Goal: Transaction & Acquisition: Download file/media

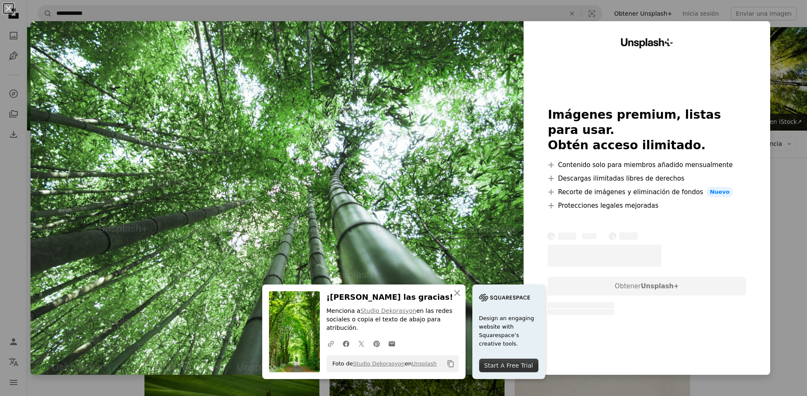
scroll to position [985, 0]
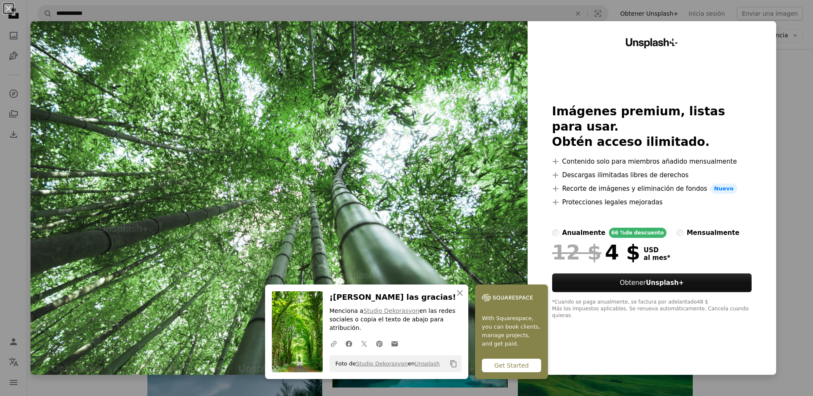
click at [794, 54] on div "An X shape An X shape Cerrar ¡[PERSON_NAME] las gracias! Menciona a Studio Deko…" at bounding box center [406, 198] width 813 height 396
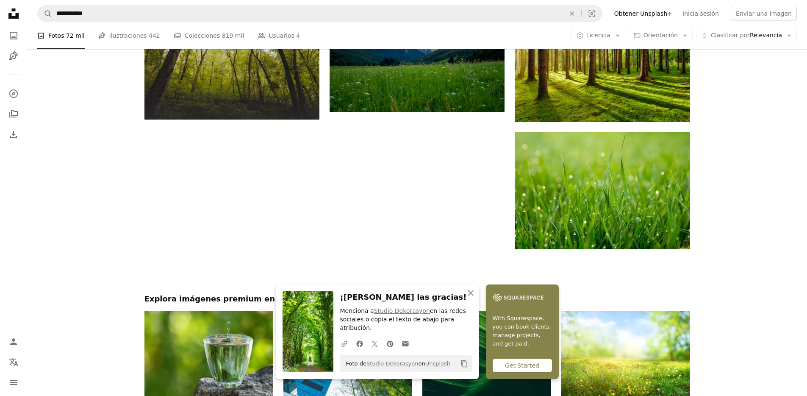
scroll to position [1515, 0]
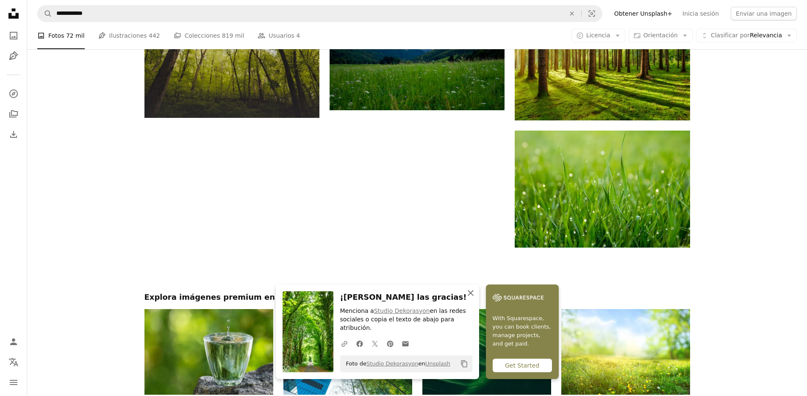
click at [470, 294] on icon "An X shape" at bounding box center [470, 293] width 10 height 10
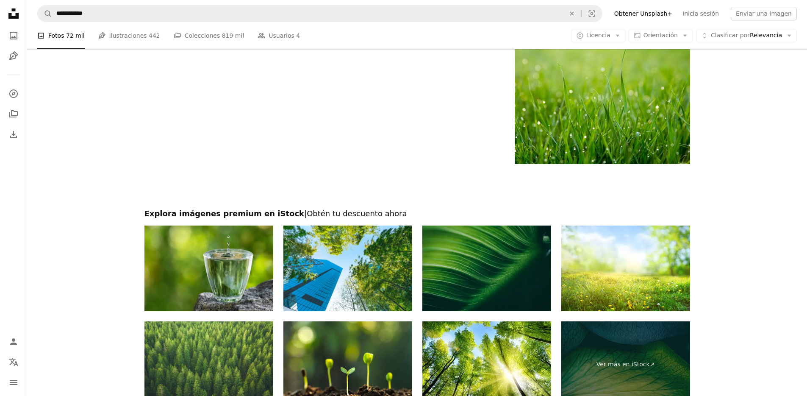
scroll to position [1768, 0]
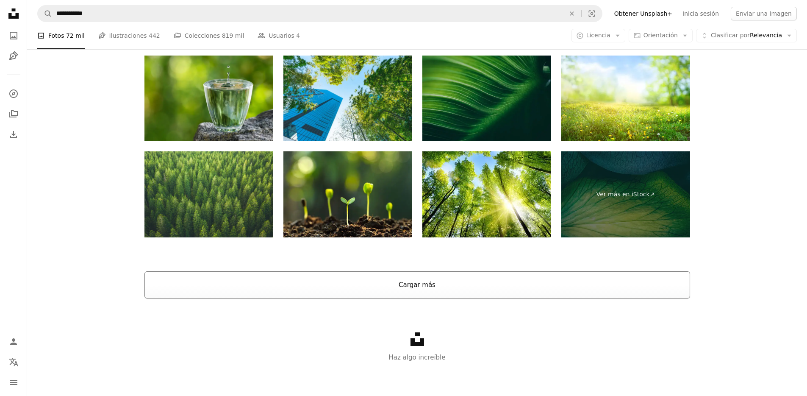
click at [448, 291] on button "Cargar más" at bounding box center [416, 284] width 545 height 27
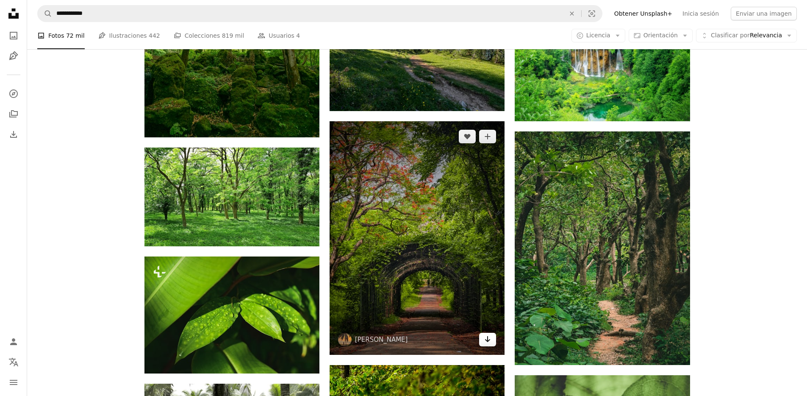
click at [491, 345] on link "Arrow pointing down" at bounding box center [487, 339] width 17 height 14
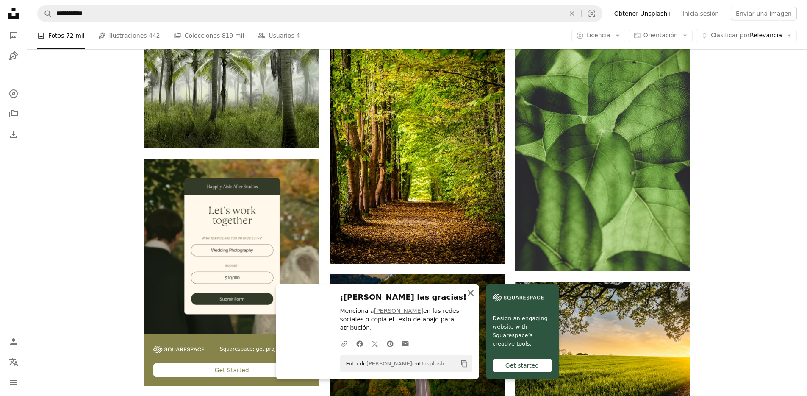
scroll to position [2135, 0]
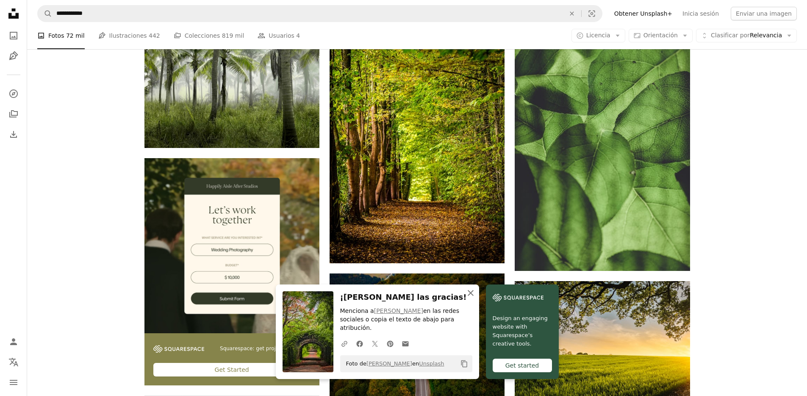
click at [471, 295] on icon "An X shape" at bounding box center [470, 293] width 10 height 10
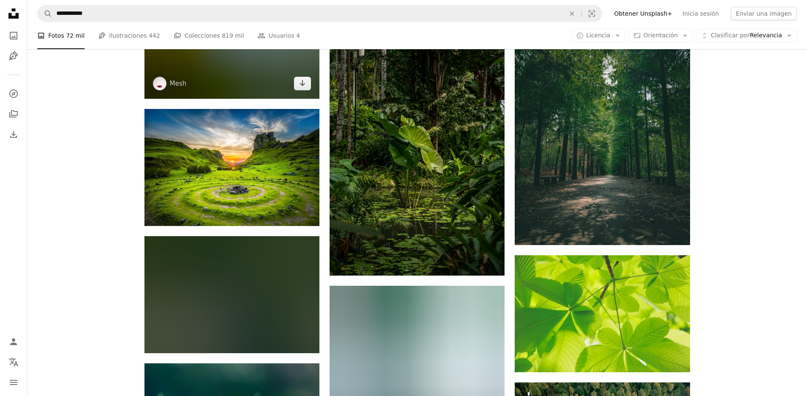
scroll to position [3349, 0]
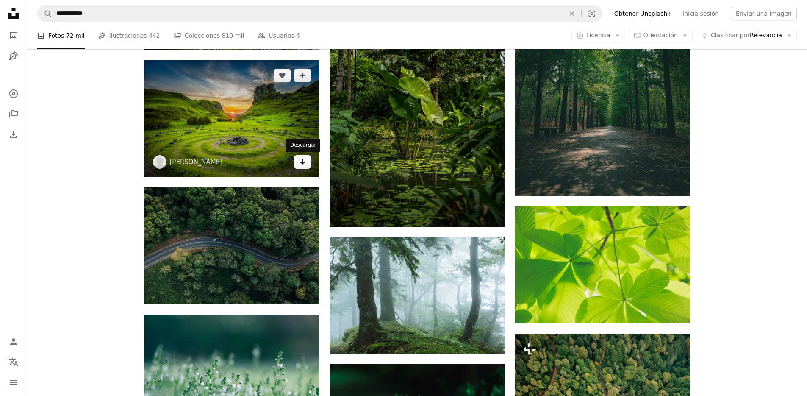
click at [303, 161] on icon "Arrow pointing down" at bounding box center [302, 161] width 7 height 10
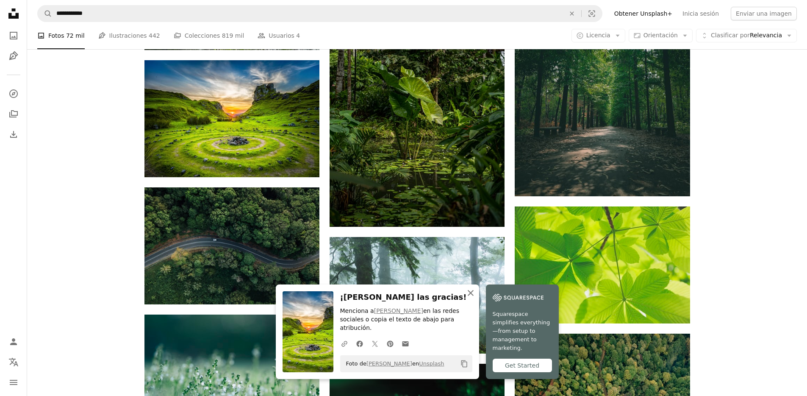
click at [470, 293] on icon "An X shape" at bounding box center [470, 293] width 10 height 10
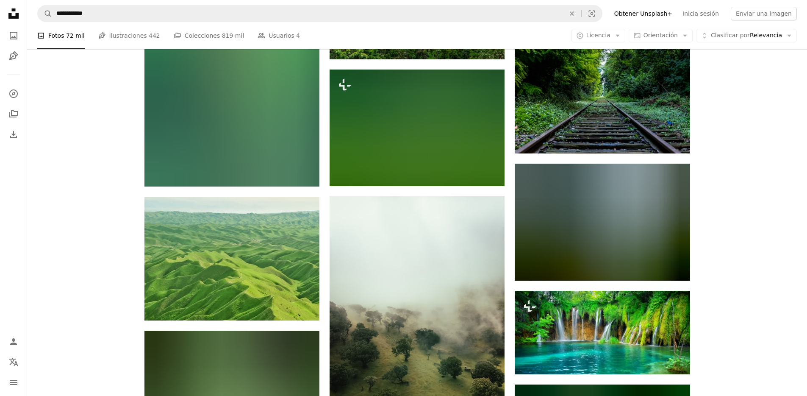
scroll to position [4001, 0]
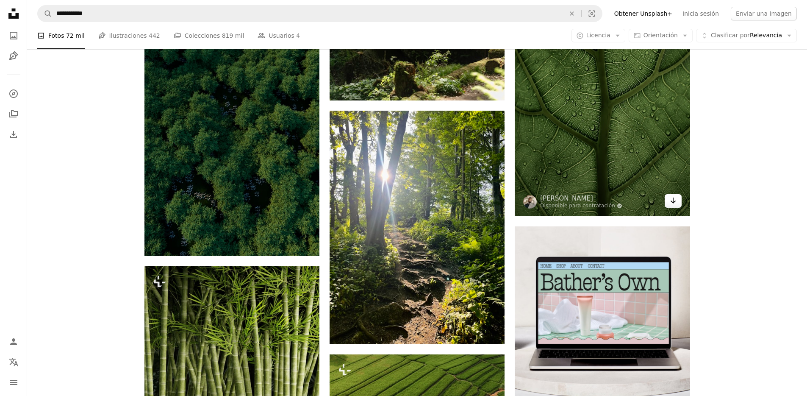
click at [676, 203] on icon "Arrow pointing down" at bounding box center [673, 200] width 7 height 10
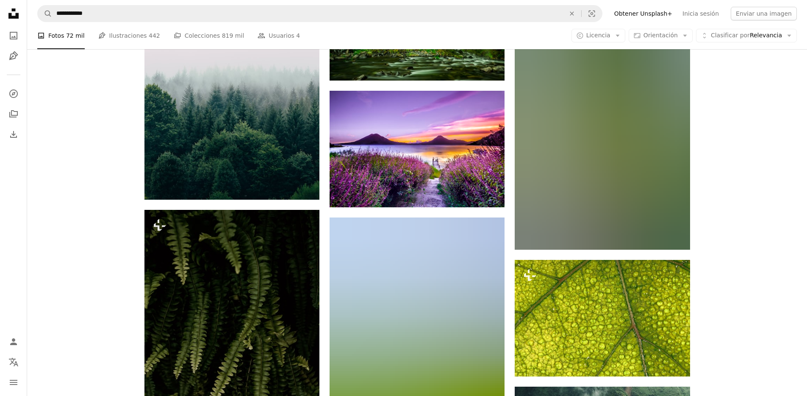
scroll to position [5853, 0]
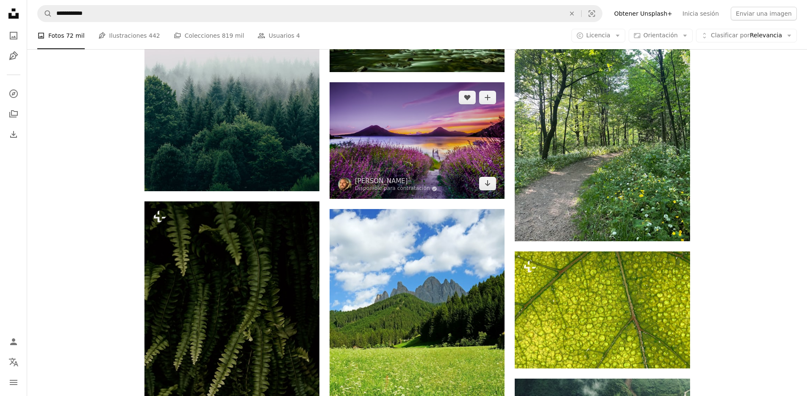
click at [489, 190] on img at bounding box center [416, 140] width 175 height 116
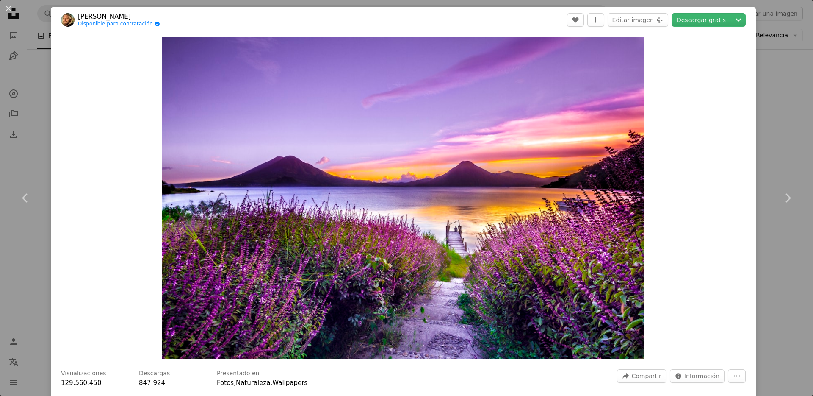
click at [797, 49] on div "An X shape Chevron left Chevron right [PERSON_NAME] Disponible para contratació…" at bounding box center [406, 198] width 813 height 396
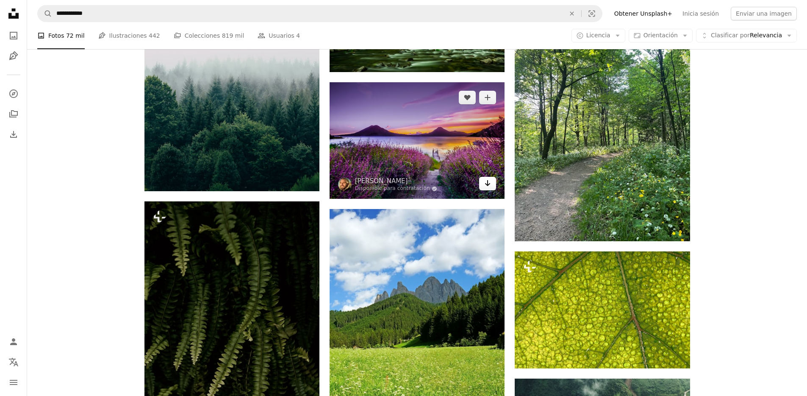
click at [493, 184] on link "Arrow pointing down" at bounding box center [487, 184] width 17 height 14
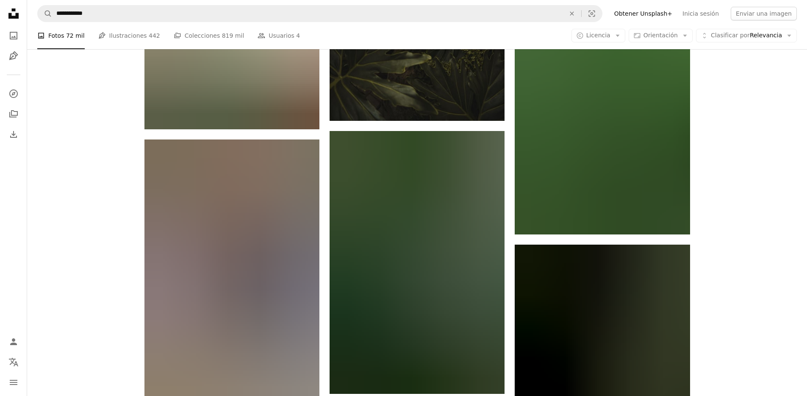
scroll to position [15447, 0]
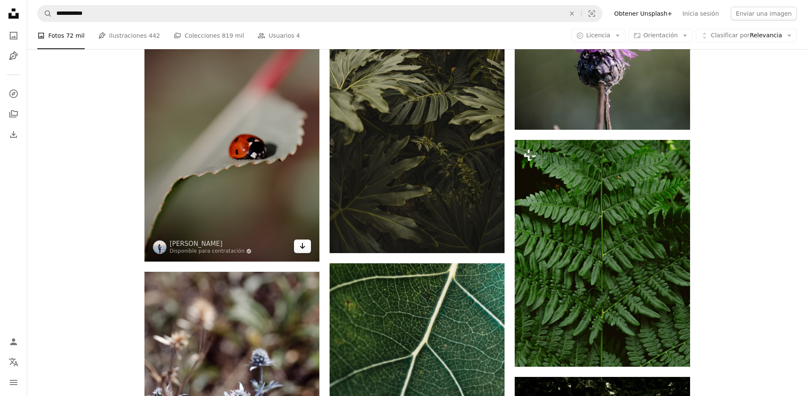
click at [302, 243] on icon "Descargar" at bounding box center [303, 246] width 6 height 6
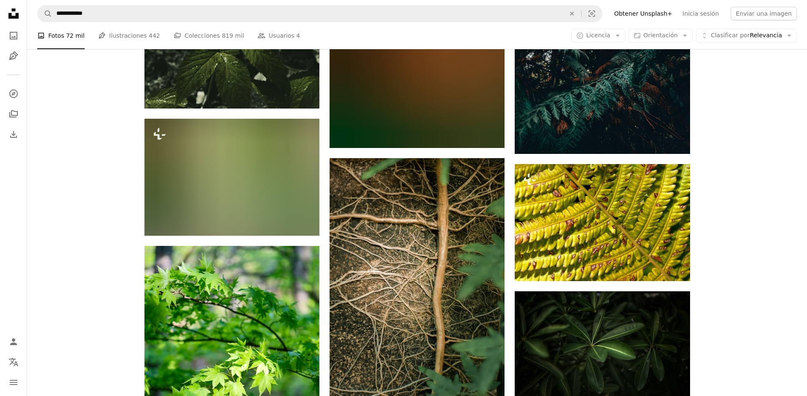
scroll to position [20126, 0]
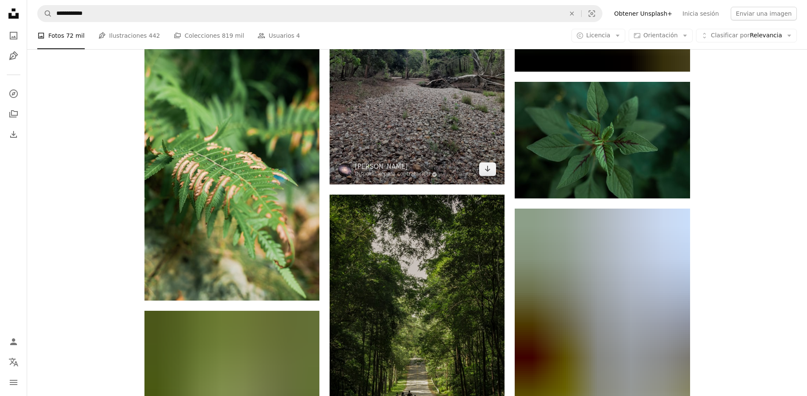
scroll to position [20995, 0]
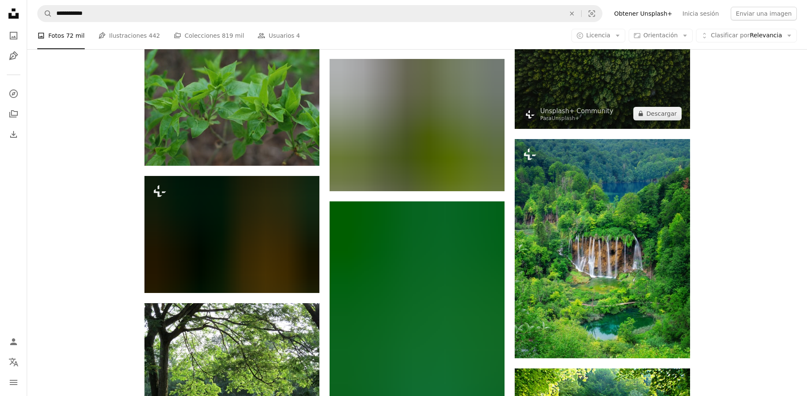
scroll to position [28598, 0]
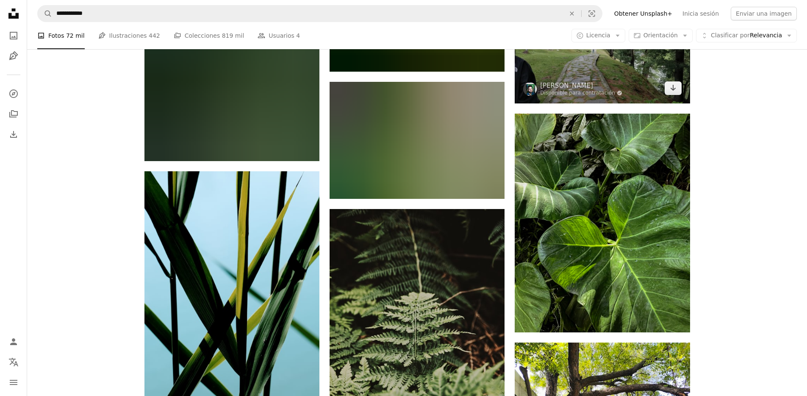
scroll to position [30537, 0]
